Goal: Check status: Check status

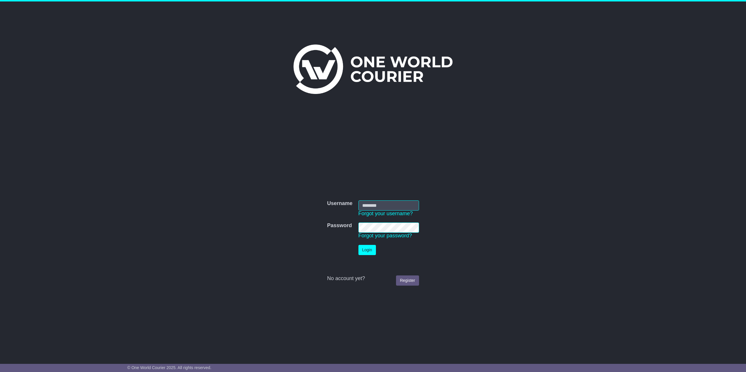
type input "**********"
click at [365, 253] on button "Login" at bounding box center [366, 250] width 17 height 10
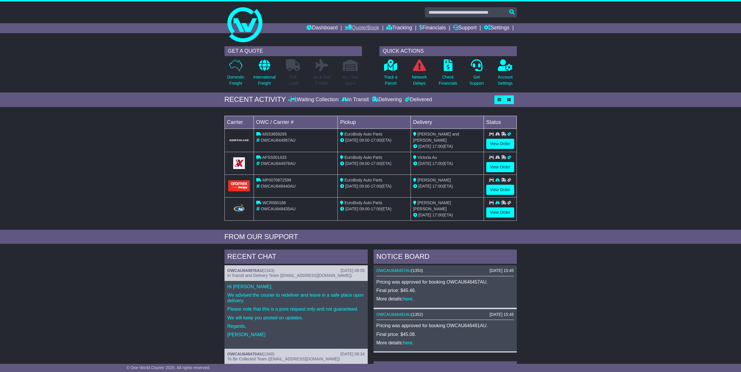
click at [350, 29] on link "Quote/Book" at bounding box center [362, 28] width 34 height 10
click at [361, 38] on link "Domestic" at bounding box center [368, 38] width 46 height 6
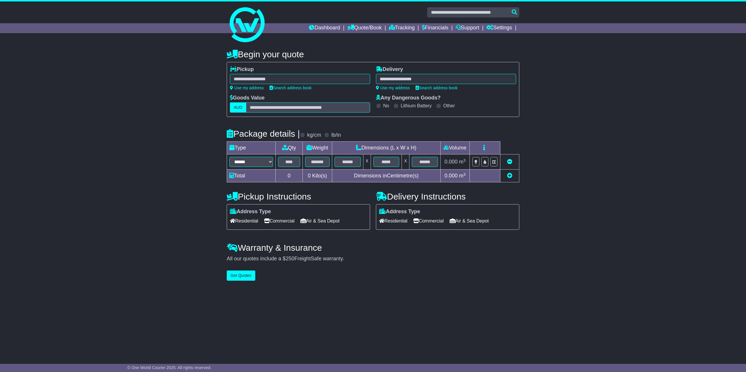
click at [284, 82] on div at bounding box center [300, 79] width 140 height 10
type input "*"
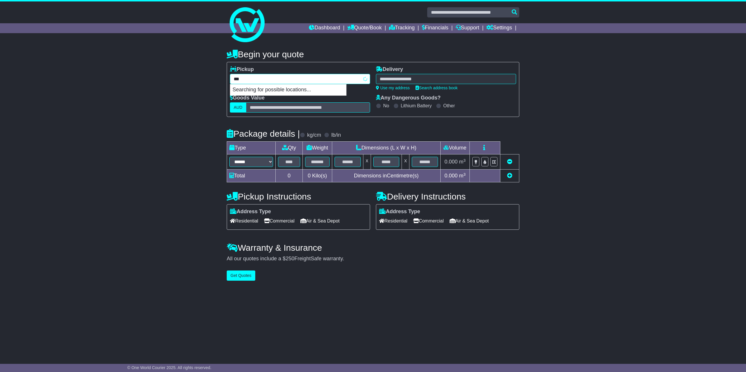
type input "****"
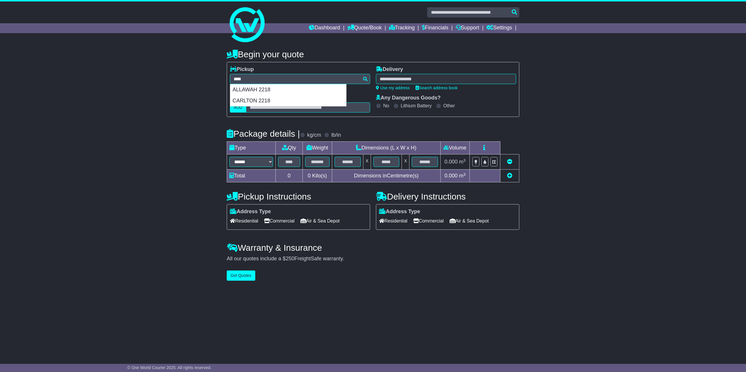
click at [29, 61] on div "**********" at bounding box center [373, 163] width 746 height 241
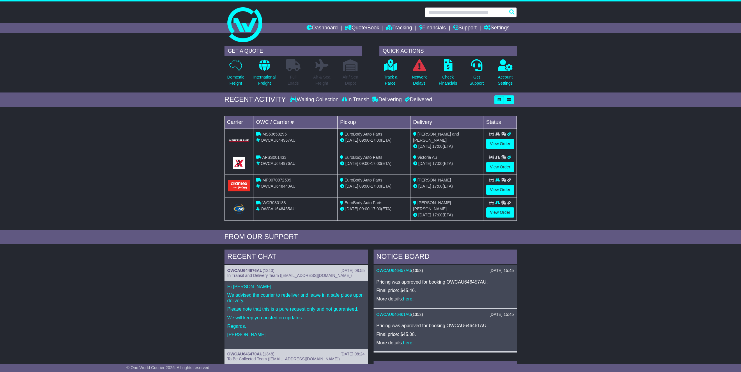
click at [366, 11] on input "text" at bounding box center [471, 12] width 92 height 10
type input "****"
click at [234, 81] on p "Domestic Freight" at bounding box center [235, 80] width 17 height 12
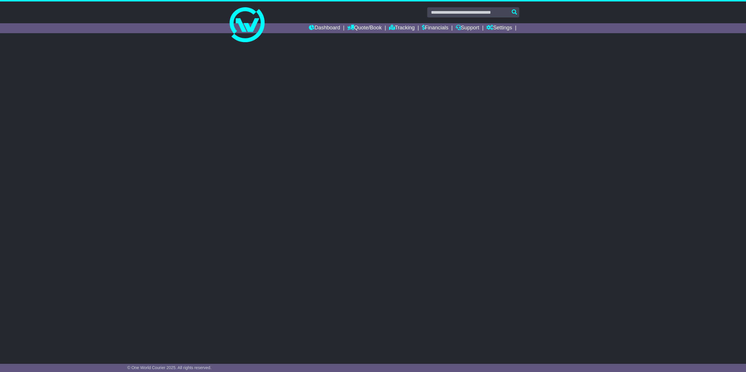
select select
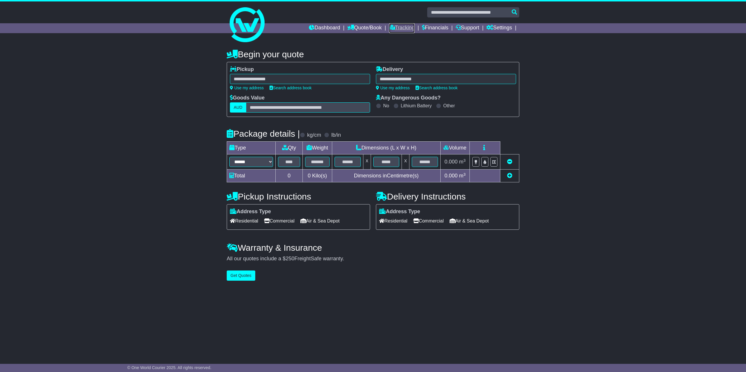
click at [410, 27] on link "Tracking" at bounding box center [402, 28] width 26 height 10
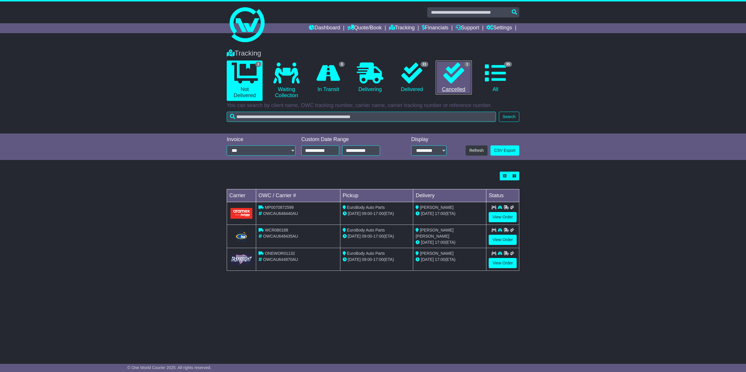
click at [444, 72] on icon at bounding box center [453, 73] width 21 height 21
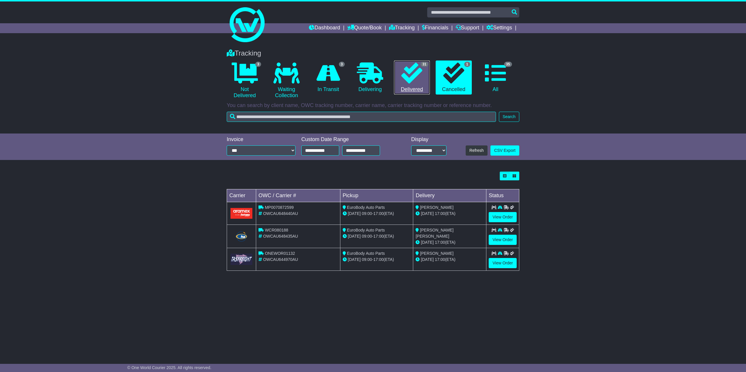
click at [400, 70] on link "31 Delivered" at bounding box center [412, 78] width 36 height 34
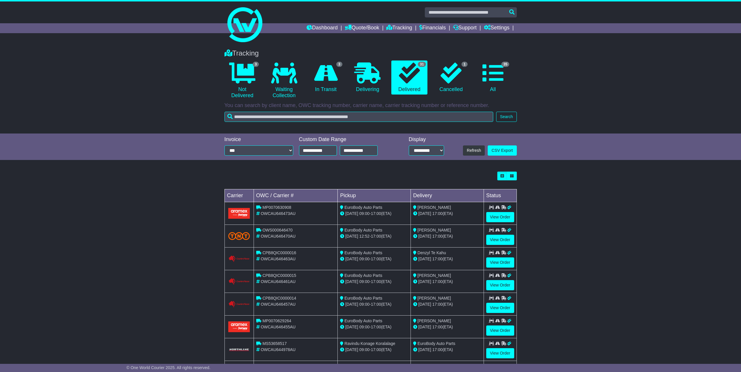
click at [261, 145] on div "**********" at bounding box center [259, 147] width 75 height 21
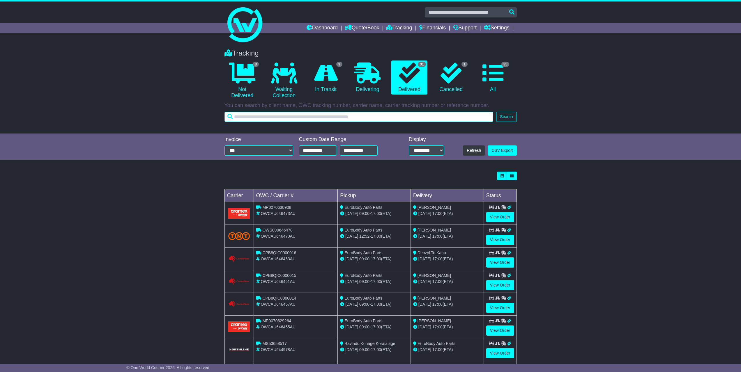
drag, startPoint x: 287, startPoint y: 119, endPoint x: 289, endPoint y: 116, distance: 3.8
click at [287, 118] on input "text" at bounding box center [359, 117] width 269 height 10
click at [290, 114] on input "text" at bounding box center [359, 117] width 269 height 10
type input "**********"
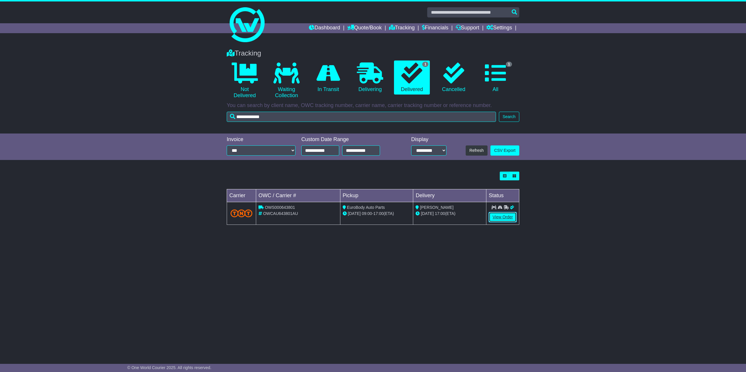
click at [512, 222] on link "View Order" at bounding box center [502, 217] width 28 height 10
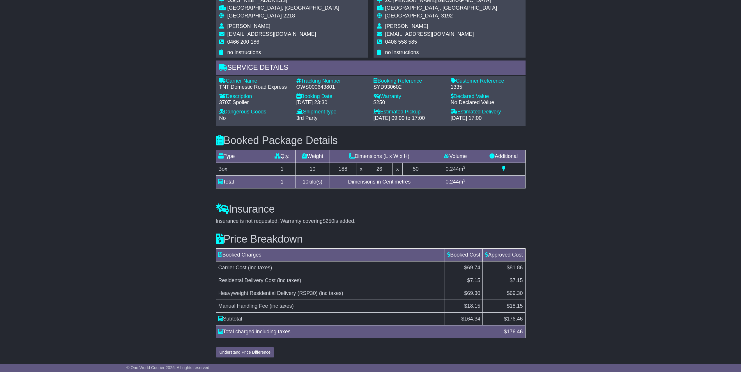
scroll to position [396, 0]
drag, startPoint x: 506, startPoint y: 320, endPoint x: 523, endPoint y: 319, distance: 17.0
click at [523, 319] on td "$ 176.46" at bounding box center [504, 319] width 43 height 13
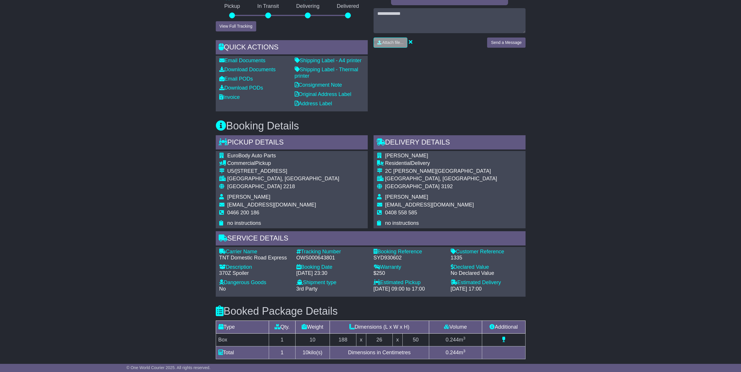
scroll to position [396, 0]
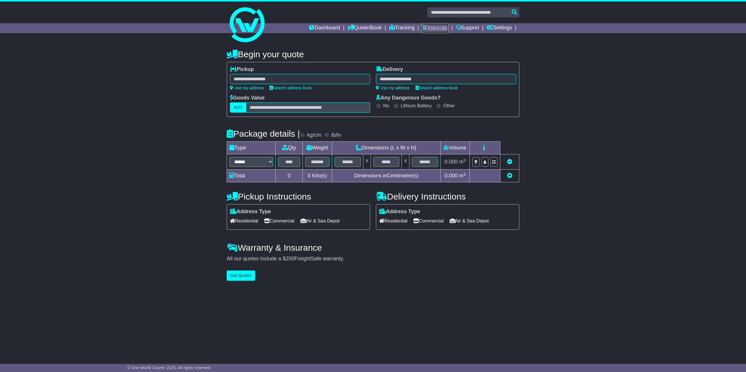
click at [445, 27] on link "Financials" at bounding box center [435, 28] width 27 height 10
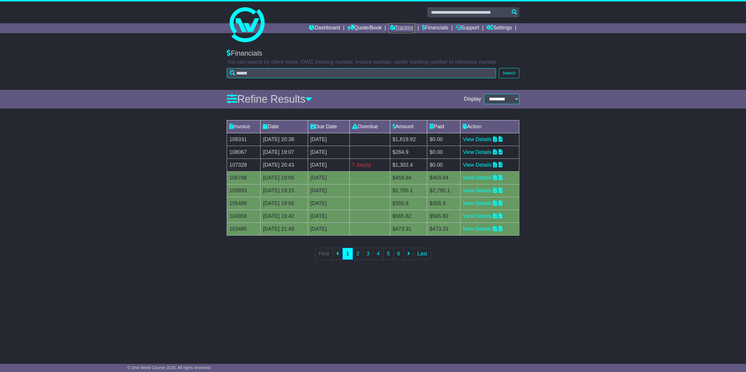
click at [394, 31] on link "Tracking" at bounding box center [402, 28] width 26 height 10
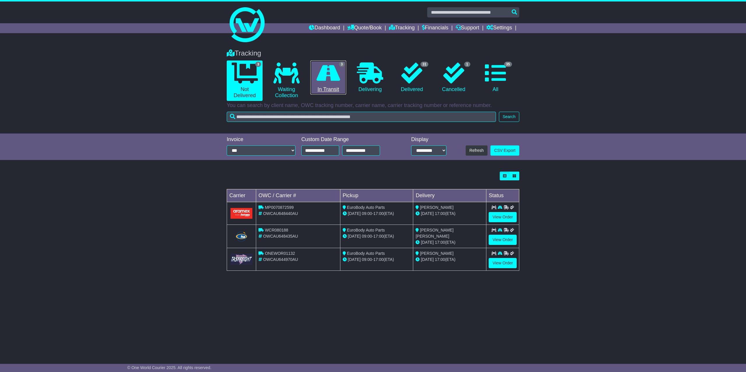
click at [346, 73] on link "3 In Transit" at bounding box center [328, 78] width 36 height 34
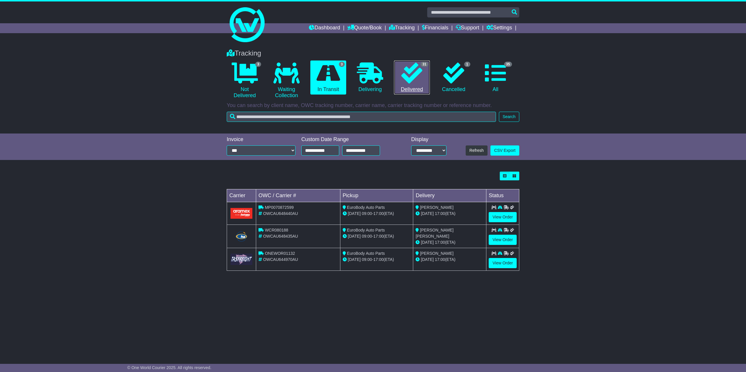
click at [406, 76] on icon at bounding box center [411, 73] width 21 height 21
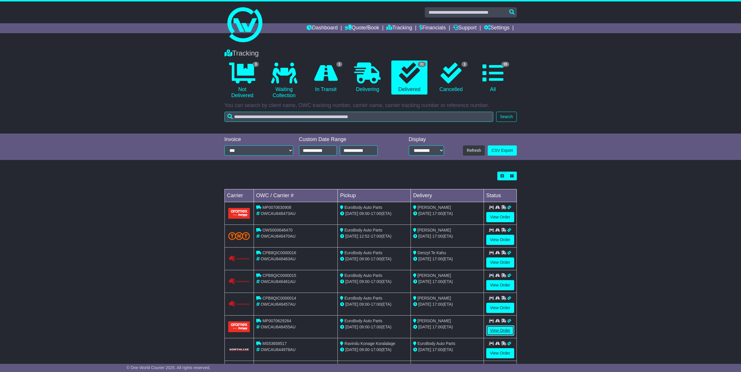
click at [501, 326] on link "View Order" at bounding box center [500, 331] width 28 height 10
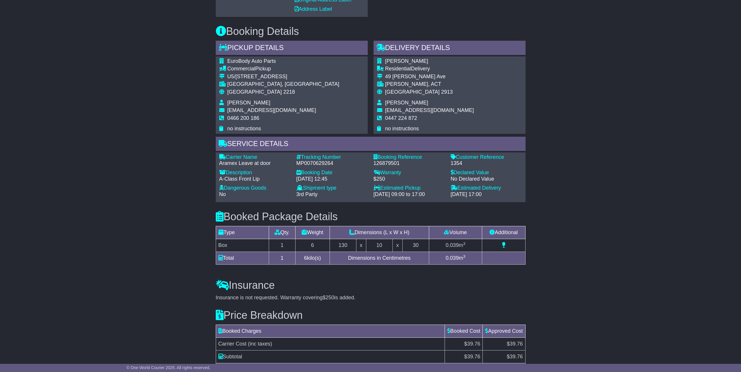
scroll to position [300, 0]
